Goal: Information Seeking & Learning: Learn about a topic

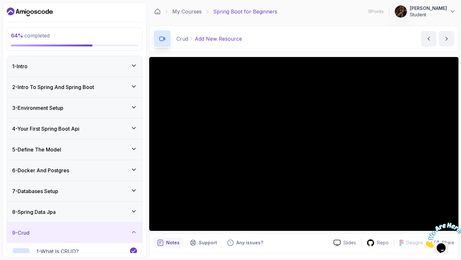
scroll to position [106, 0]
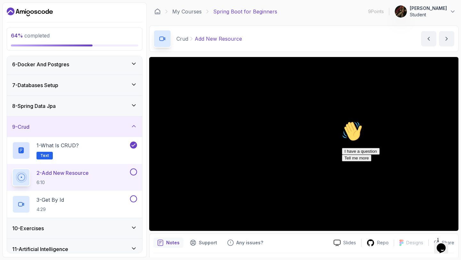
click at [342, 121] on icon "Chat attention grabber" at bounding box center [342, 121] width 0 height 0
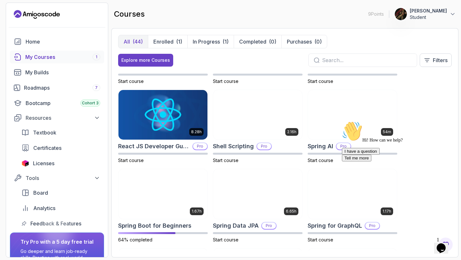
scroll to position [865, 0]
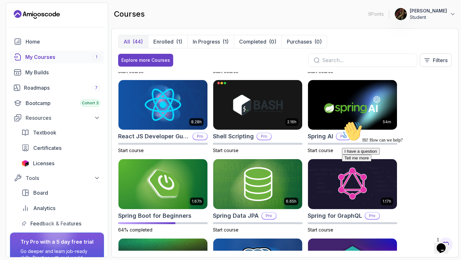
click at [156, 206] on img at bounding box center [163, 184] width 89 height 50
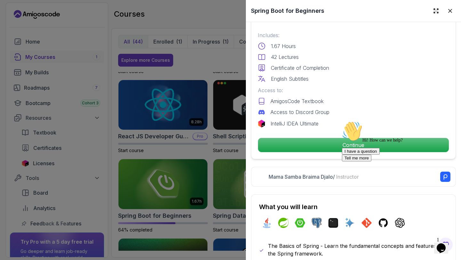
scroll to position [168, 0]
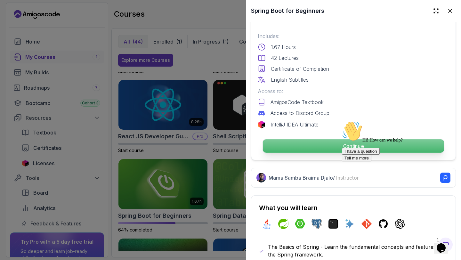
click at [313, 151] on p "Continue" at bounding box center [353, 145] width 181 height 13
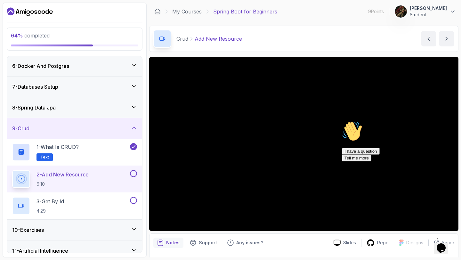
scroll to position [133, 0]
